Goal: Check status: Check status

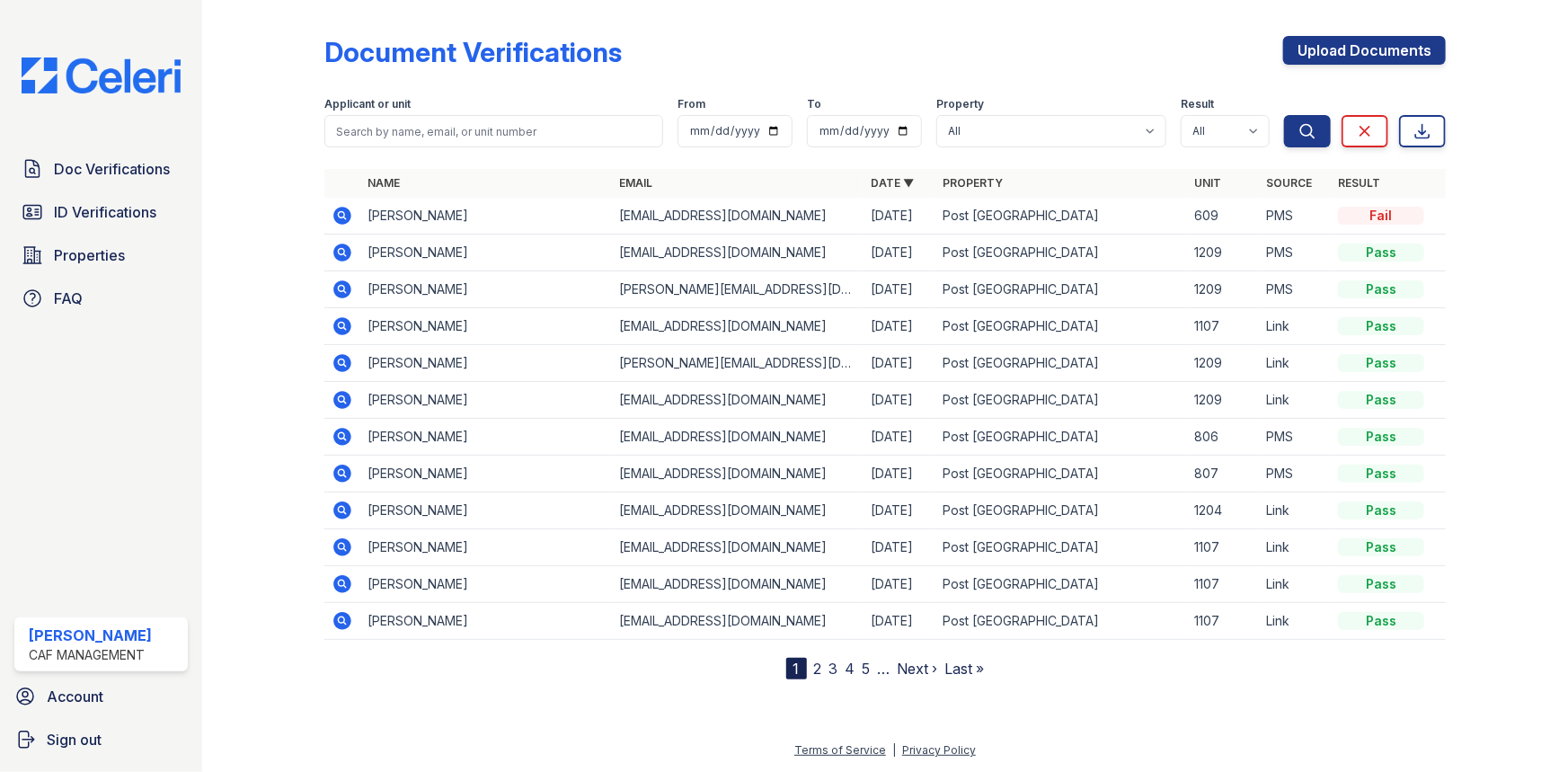
click at [341, 216] on icon at bounding box center [341, 215] width 21 height 21
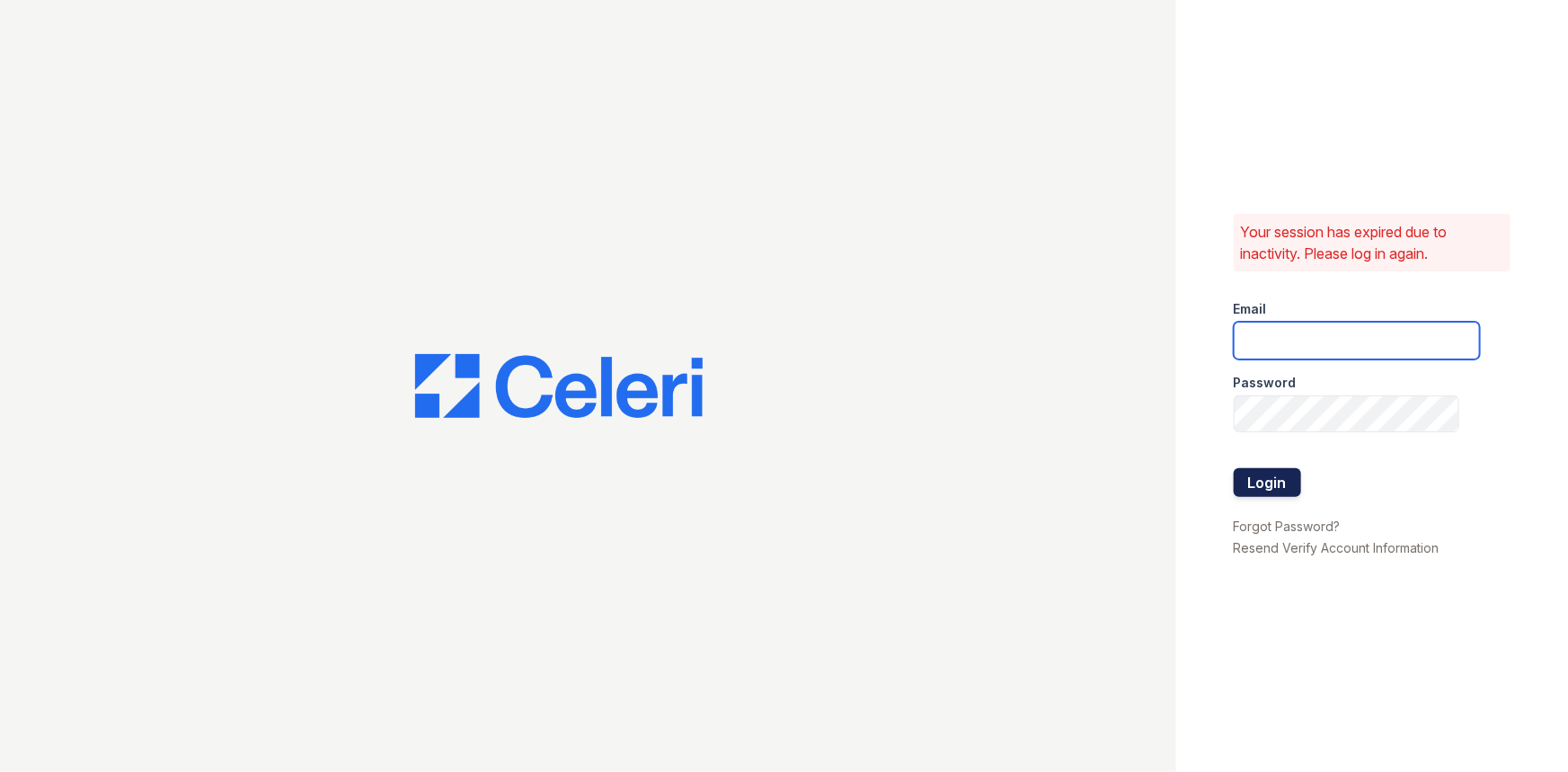
type input "[EMAIL_ADDRESS][DOMAIN_NAME]"
click at [1264, 491] on button "Login" at bounding box center [1267, 482] width 68 height 29
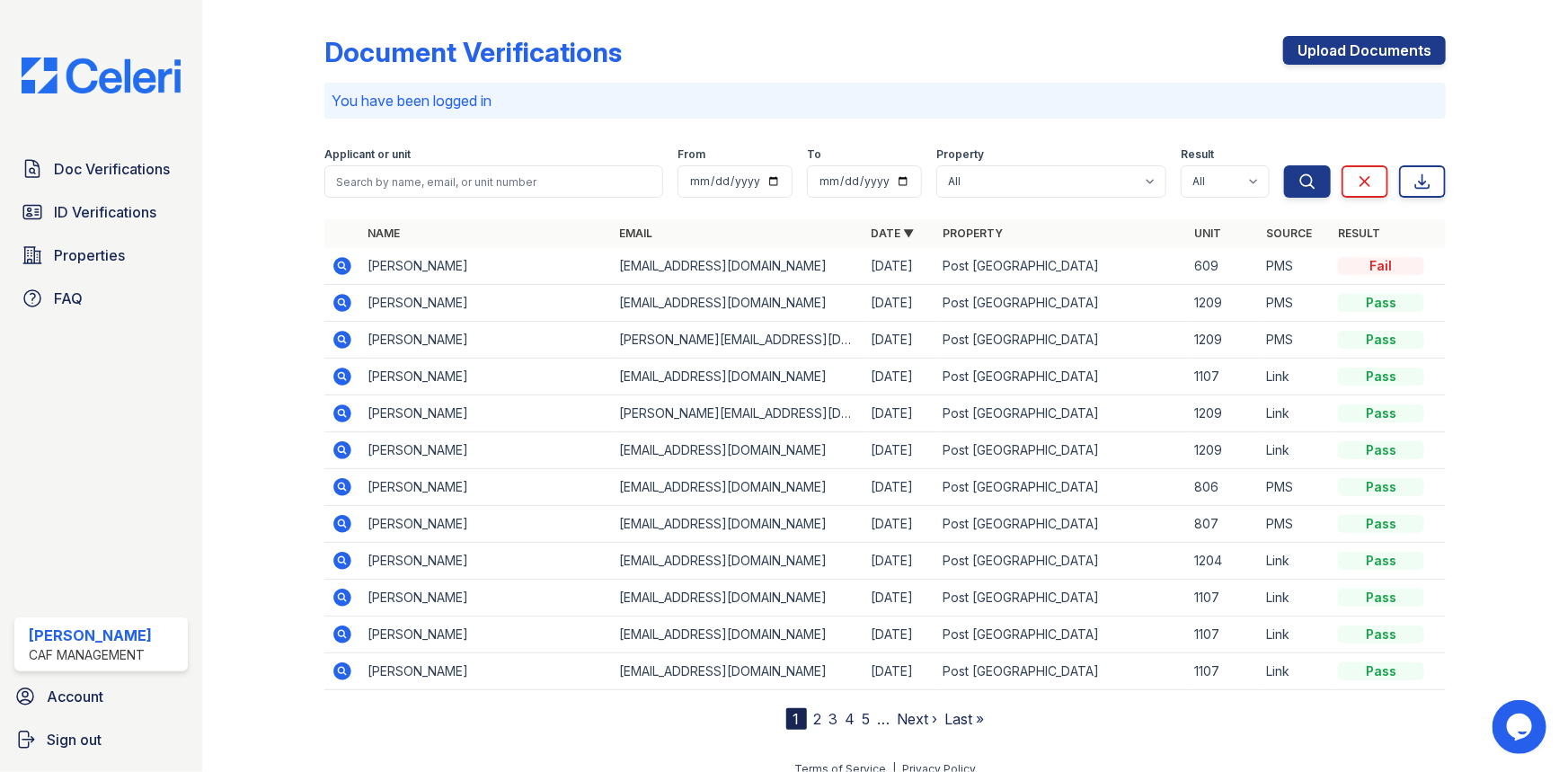
click at [339, 264] on icon at bounding box center [341, 264] width 5 height 5
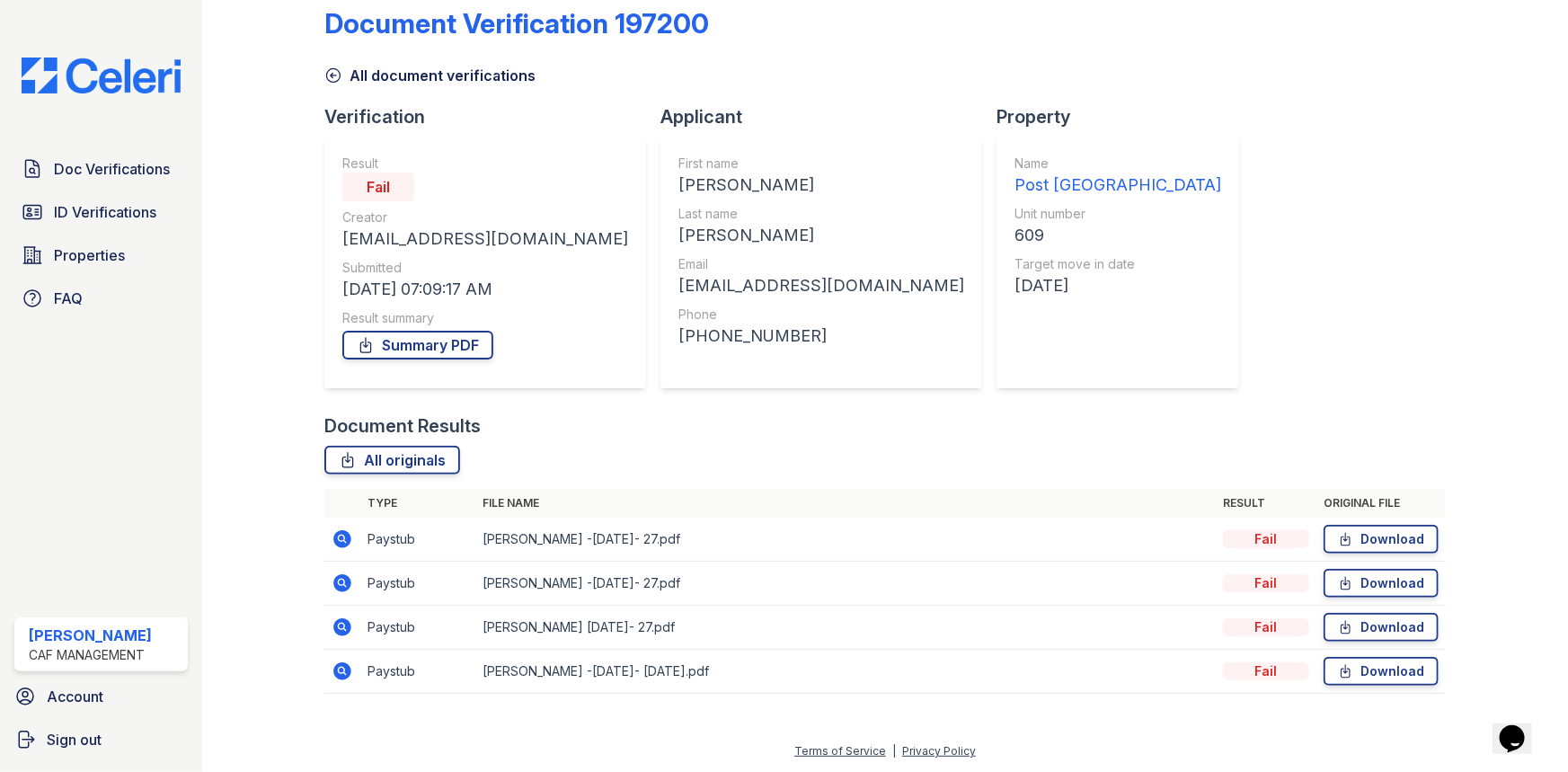
click at [351, 540] on icon at bounding box center [341, 539] width 21 height 21
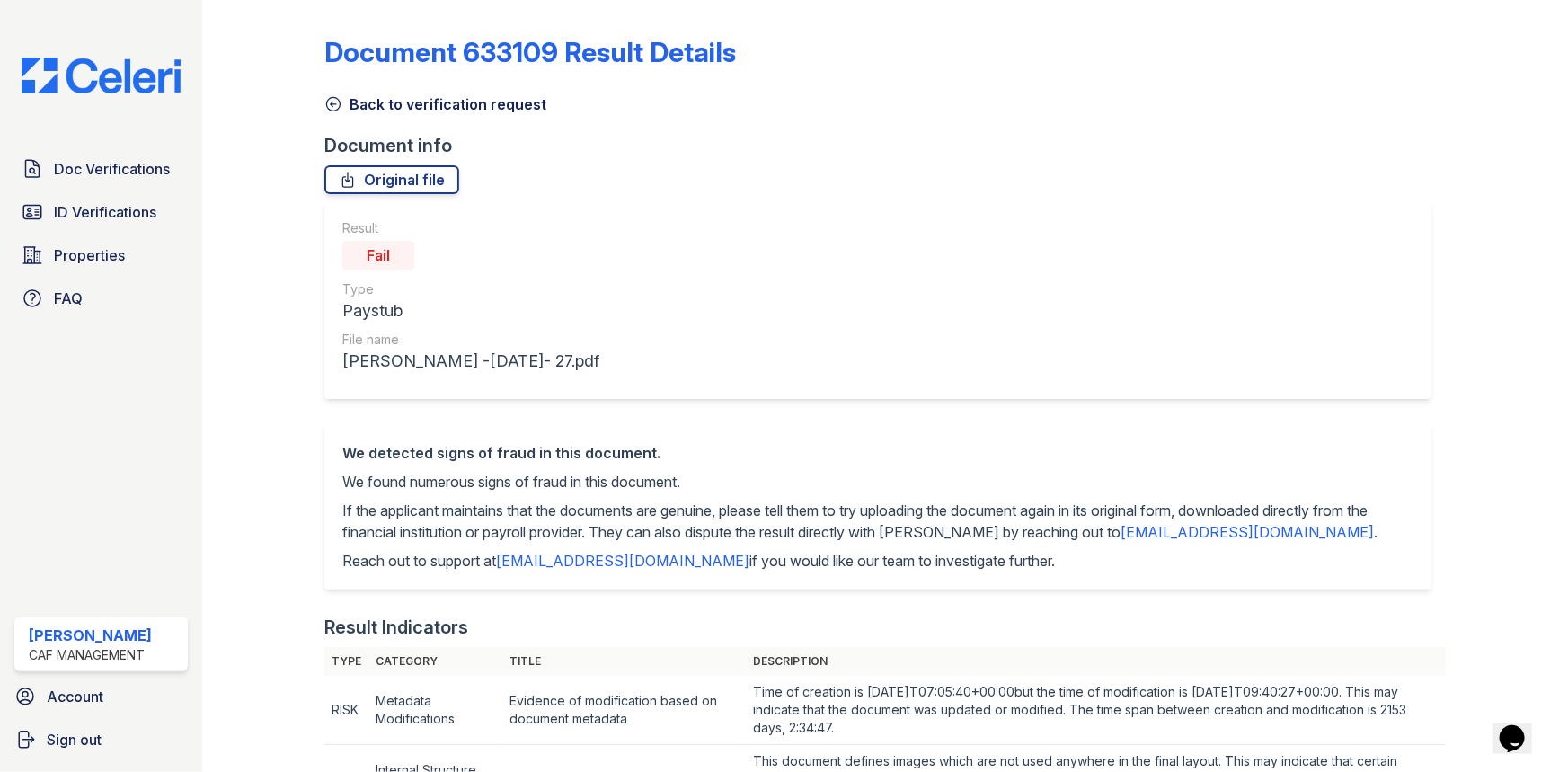
click at [410, 102] on link "Back to verification request" at bounding box center [435, 104] width 222 height 21
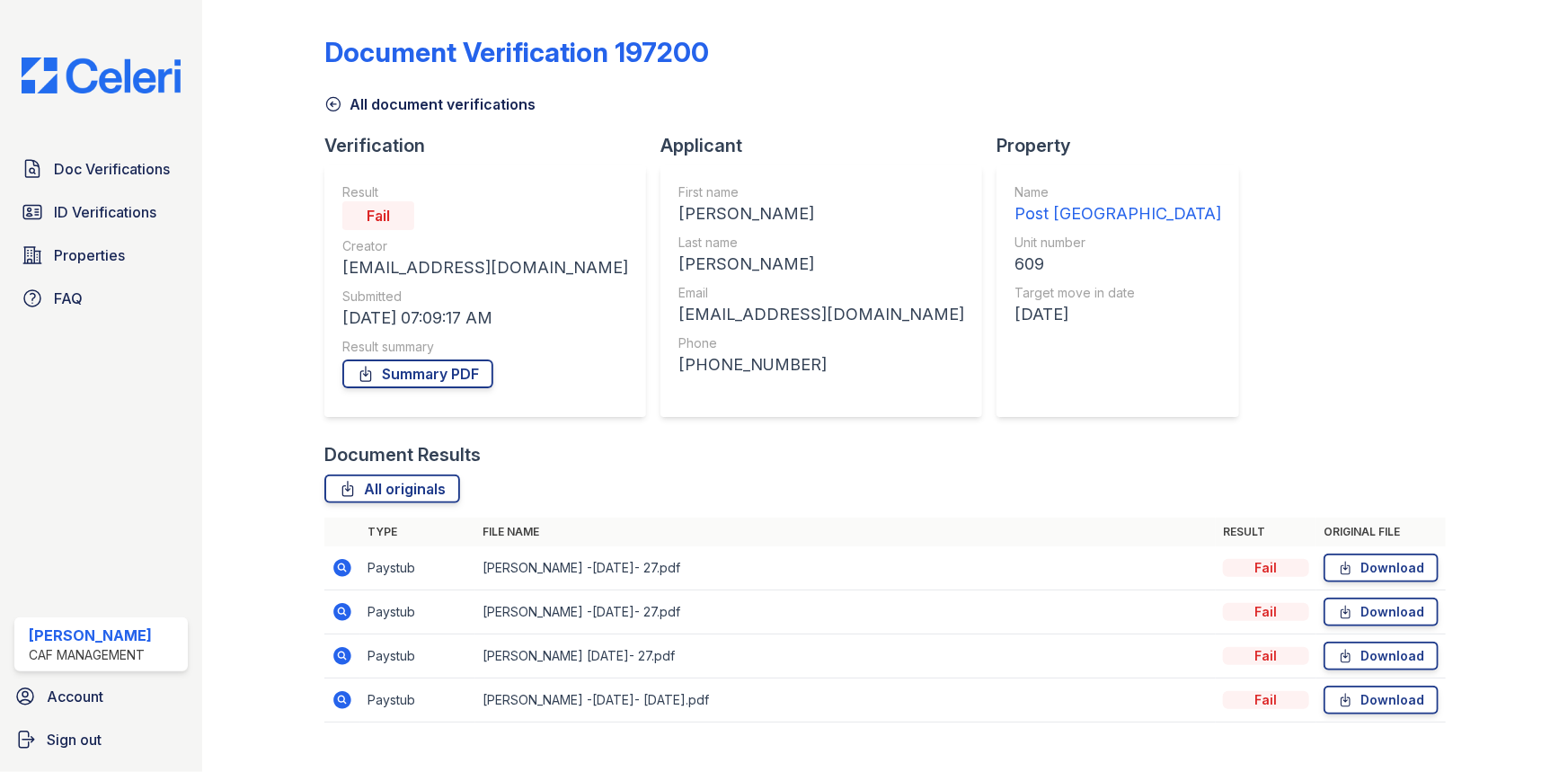
click at [410, 104] on link "All document verifications" at bounding box center [431, 104] width 212 height 21
